Goal: Information Seeking & Learning: Learn about a topic

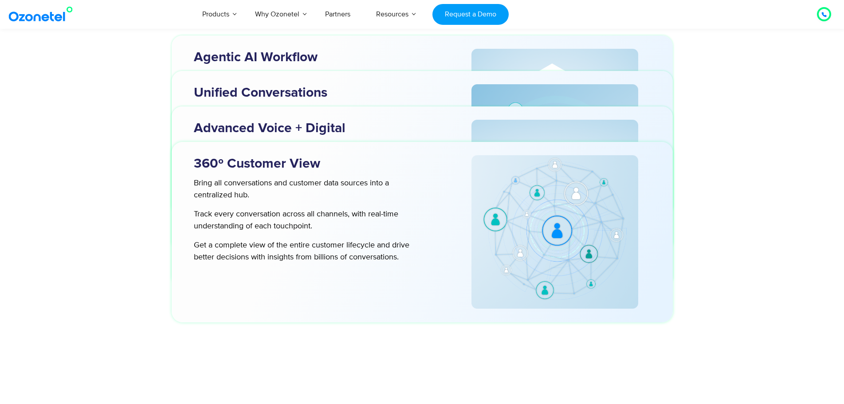
scroll to position [2840, 0]
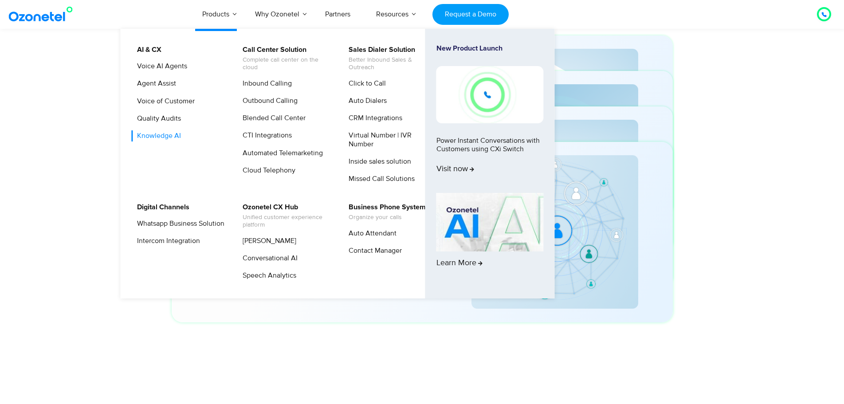
click at [167, 134] on link "Knowledge AI" at bounding box center [156, 135] width 51 height 11
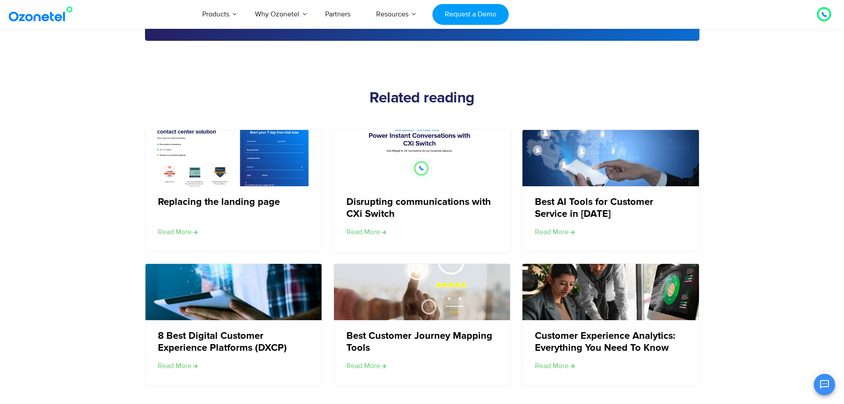
scroll to position [1287, 0]
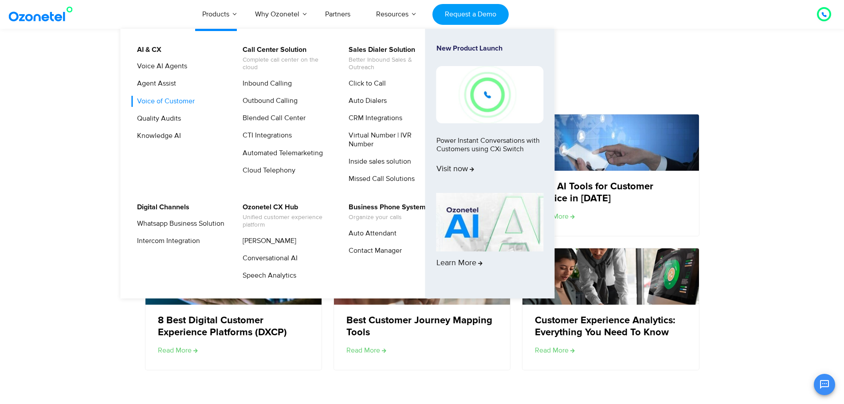
click at [157, 97] on link "Voice of Customer" at bounding box center [163, 101] width 65 height 11
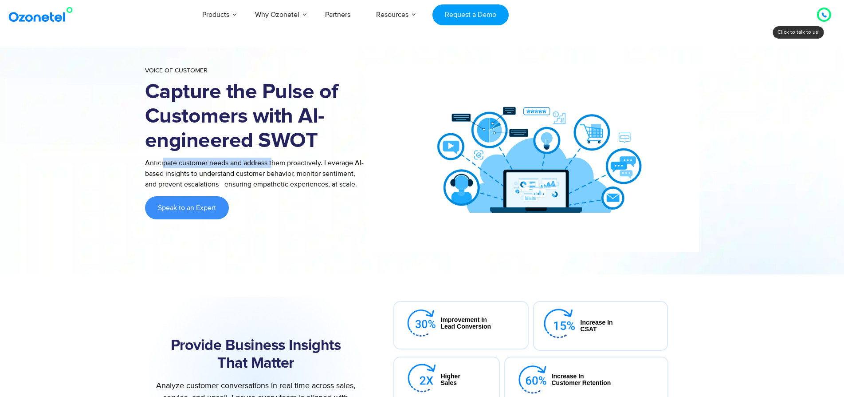
drag, startPoint x: 162, startPoint y: 166, endPoint x: 272, endPoint y: 165, distance: 110.1
click at [272, 165] on p "Anticipate customer needs and address them proactively. Leverage AI-based insig…" at bounding box center [256, 174] width 222 height 32
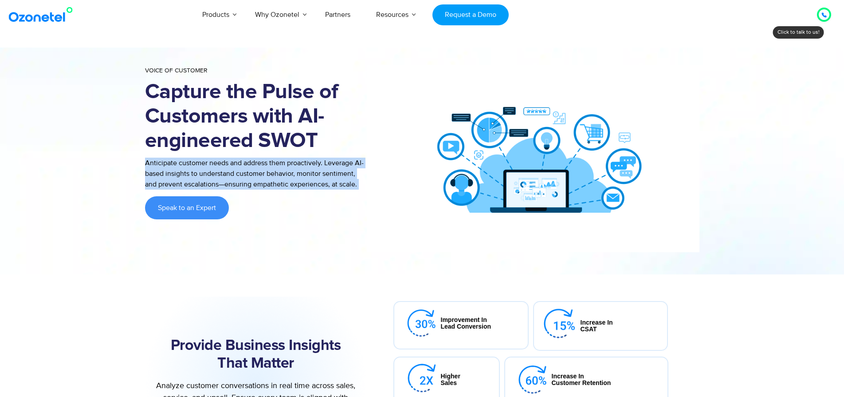
click at [272, 165] on p "Anticipate customer needs and address them proactively. Leverage AI-based insig…" at bounding box center [256, 174] width 222 height 32
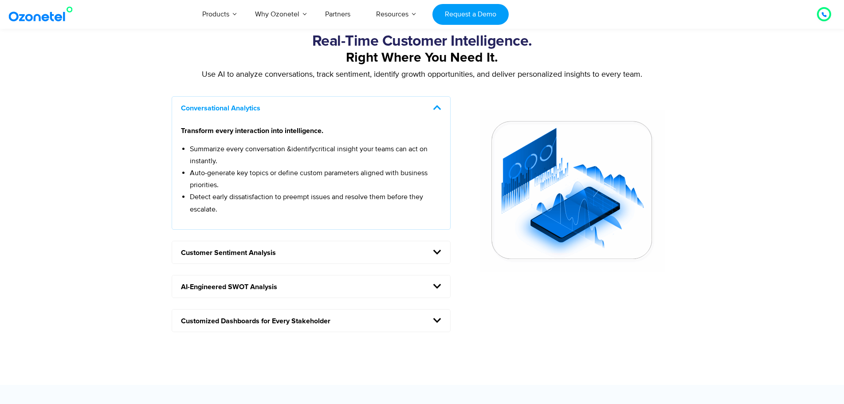
scroll to position [754, 0]
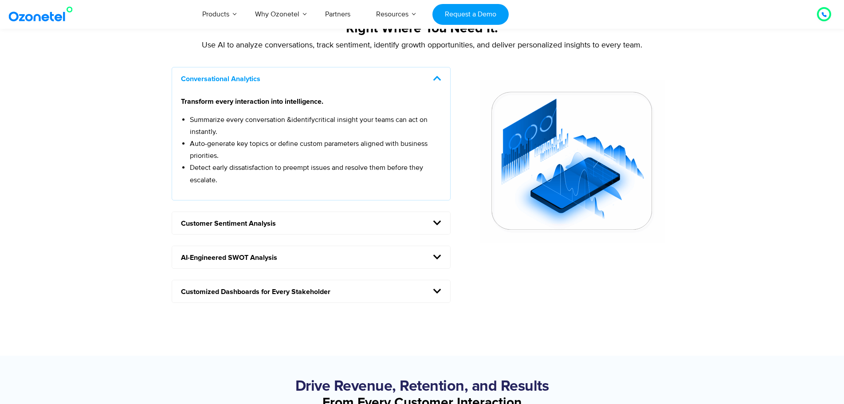
click at [421, 256] on h5 "AI-Engineered SWOT Analysis" at bounding box center [311, 257] width 279 height 22
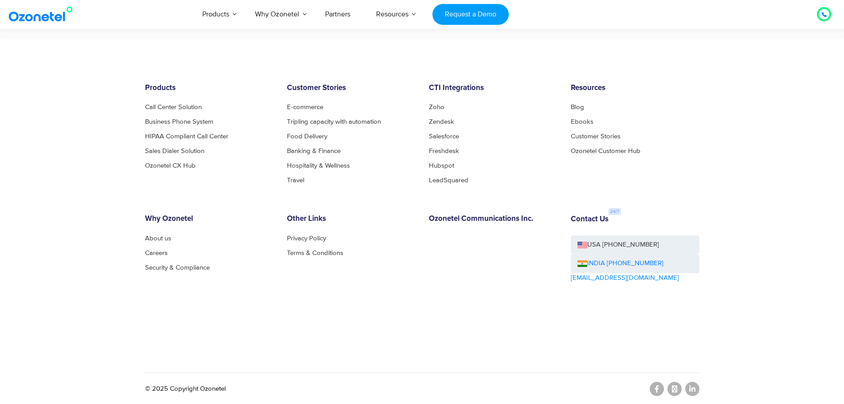
scroll to position [1364, 0]
click at [201, 122] on link "Business Phone System" at bounding box center [181, 121] width 73 height 7
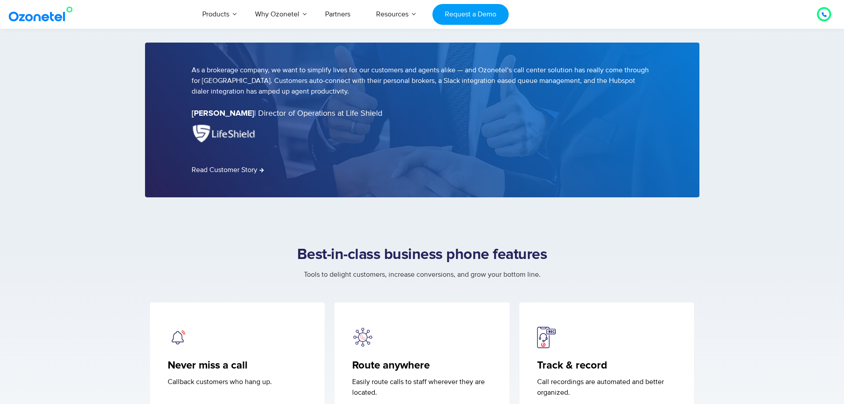
scroll to position [1731, 0]
